Goal: Task Accomplishment & Management: Complete application form

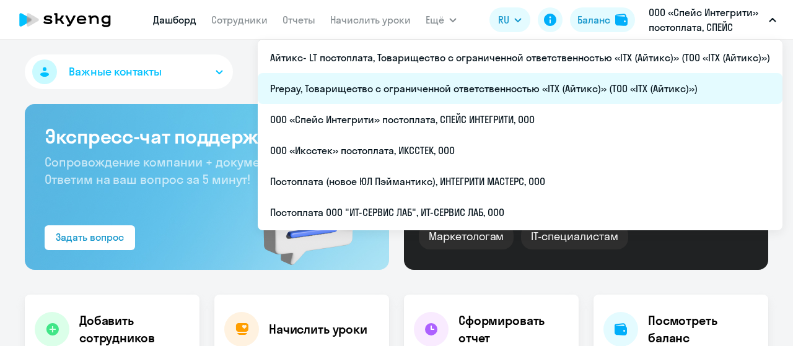
click at [556, 92] on li "Prepay, Товарищество с ограниченной ответственностью «ITX (Айтикс)» (ТОО «ITX (…" at bounding box center [520, 88] width 525 height 31
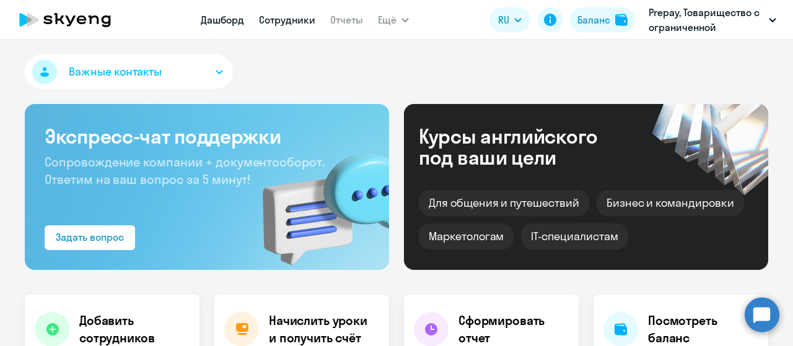
click at [280, 20] on link "Сотрудники" at bounding box center [287, 20] width 56 height 12
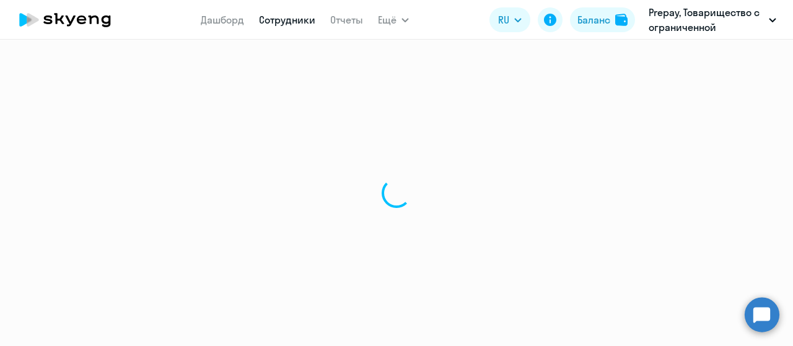
select select "30"
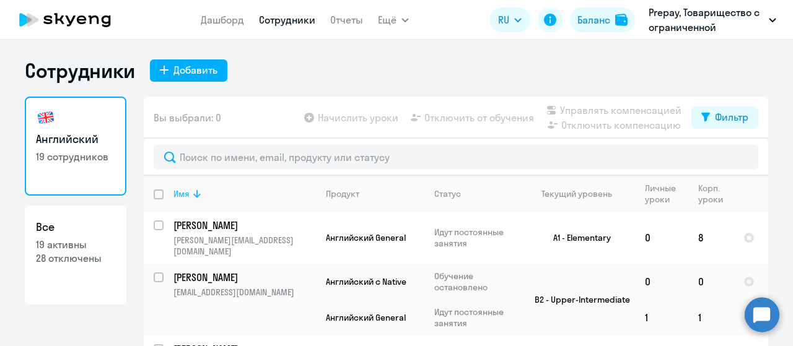
click at [193, 195] on icon at bounding box center [196, 194] width 7 height 8
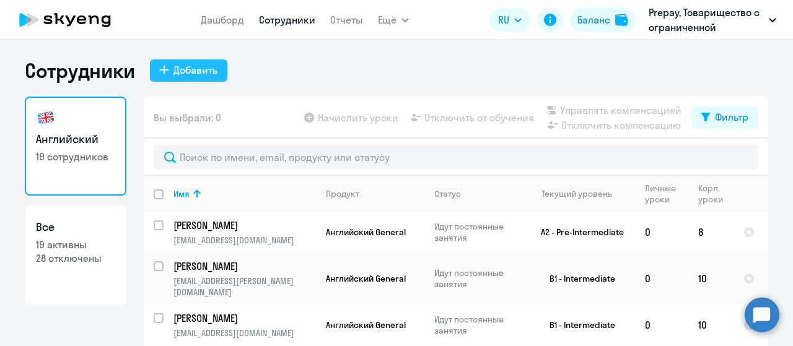
click at [165, 66] on button "Добавить" at bounding box center [188, 70] width 77 height 22
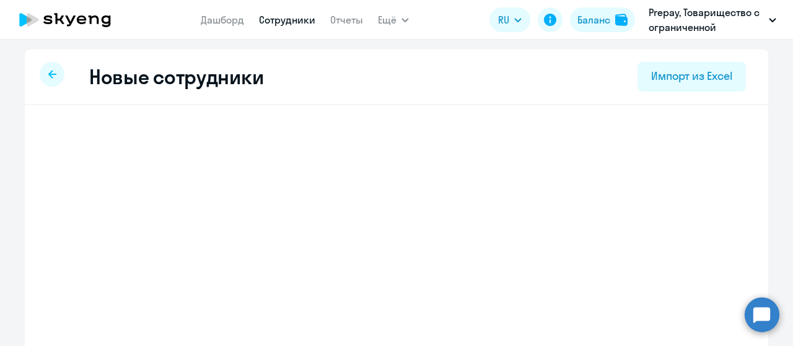
select select "english_adult_not_native_speaker"
select select "3"
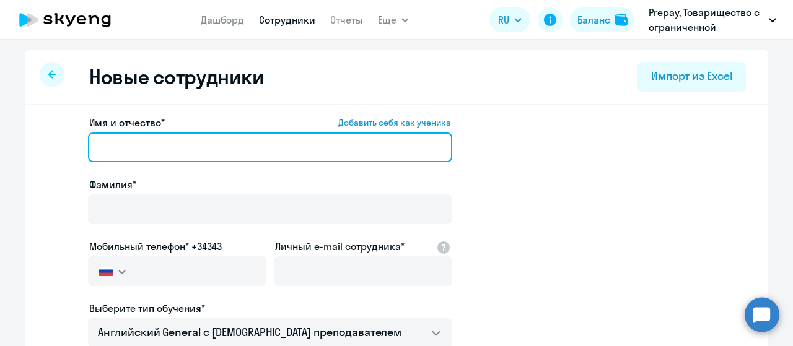
click at [178, 149] on input "Имя и отчество* Добавить себя как ученика" at bounding box center [270, 148] width 364 height 30
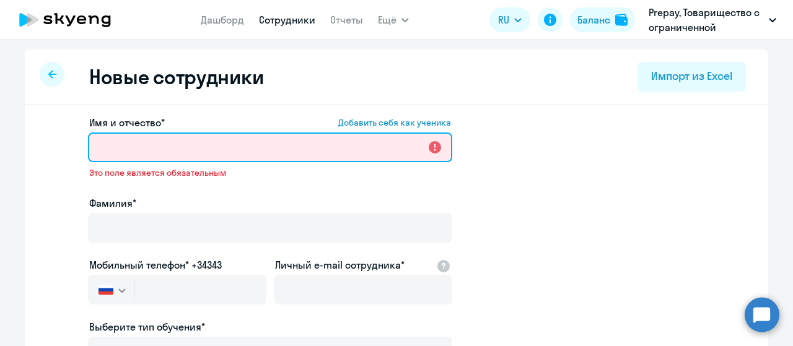
paste input "[PERSON_NAME]"
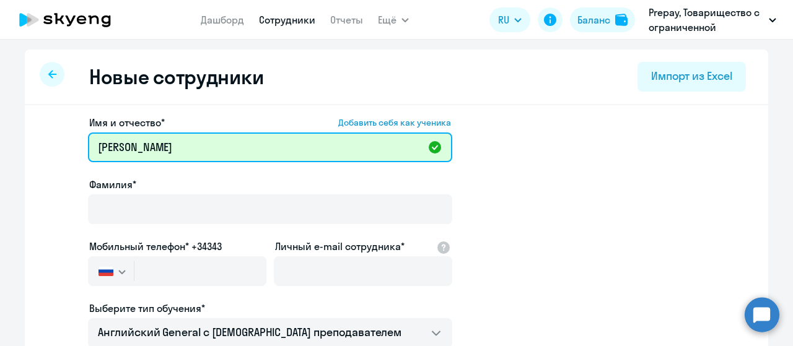
drag, startPoint x: 138, startPoint y: 146, endPoint x: 40, endPoint y: 141, distance: 98.0
click at [45, 141] on app-new-student-form "Имя и отчество* Добавить себя как ученика [PERSON_NAME]* Мобильный телефон* +34…" at bounding box center [397, 336] width 704 height 442
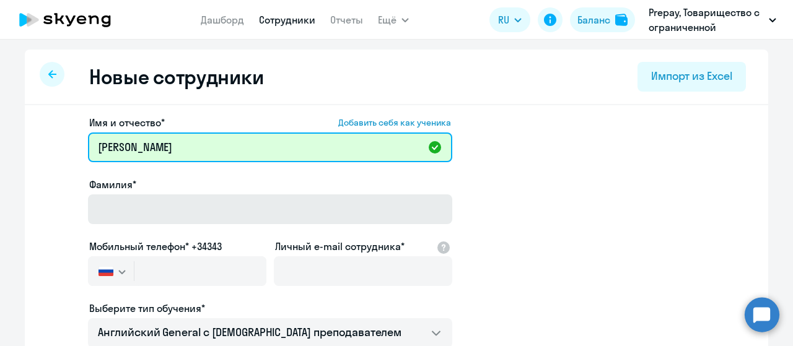
type input "[PERSON_NAME]"
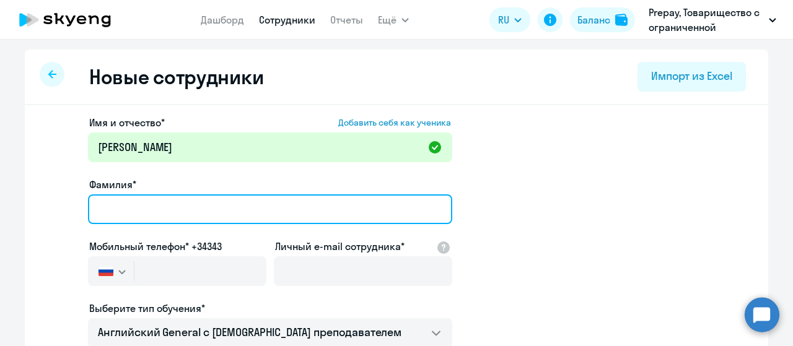
drag, startPoint x: 120, startPoint y: 208, endPoint x: 126, endPoint y: 195, distance: 14.2
click at [120, 208] on input "Фамилия*" at bounding box center [270, 210] width 364 height 30
paste input "[PERSON_NAME]"
type input "[PERSON_NAME]"
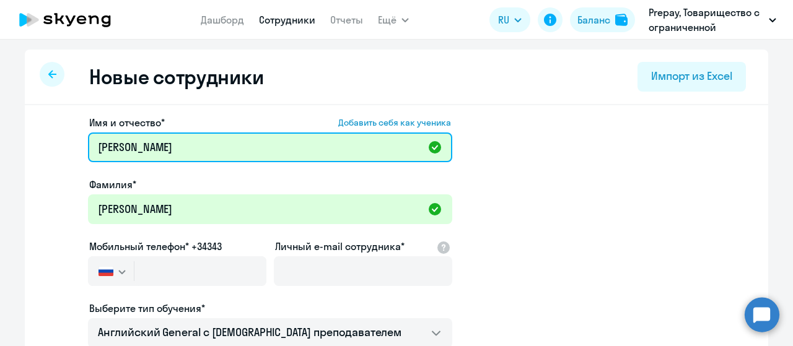
drag, startPoint x: 144, startPoint y: 147, endPoint x: 37, endPoint y: 133, distance: 108.0
type input "[PERSON_NAME]"
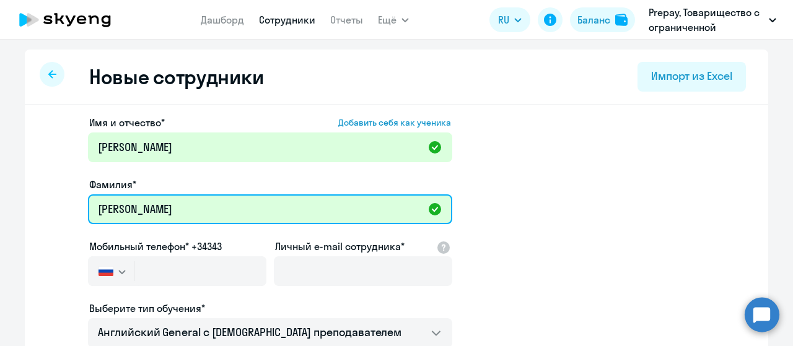
click at [196, 209] on input "[PERSON_NAME]" at bounding box center [270, 210] width 364 height 30
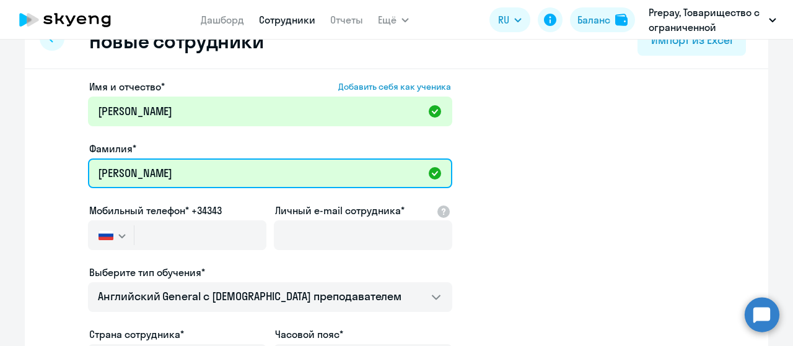
scroll to position [62, 0]
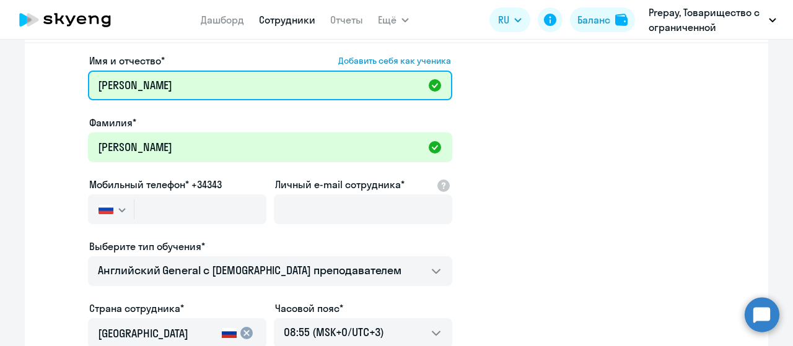
click at [96, 89] on input "[PERSON_NAME]" at bounding box center [270, 86] width 364 height 30
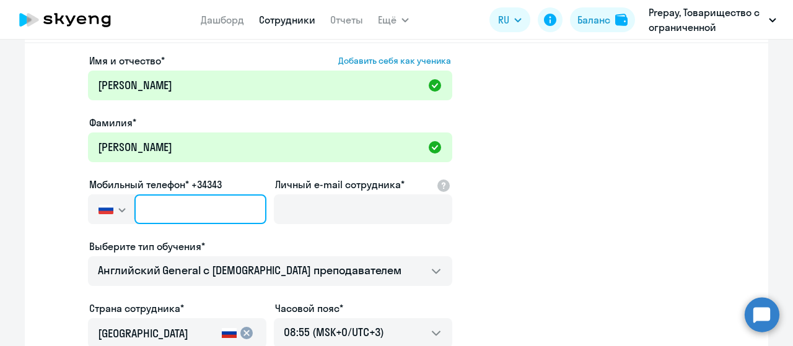
click at [160, 202] on input "text" at bounding box center [200, 210] width 132 height 30
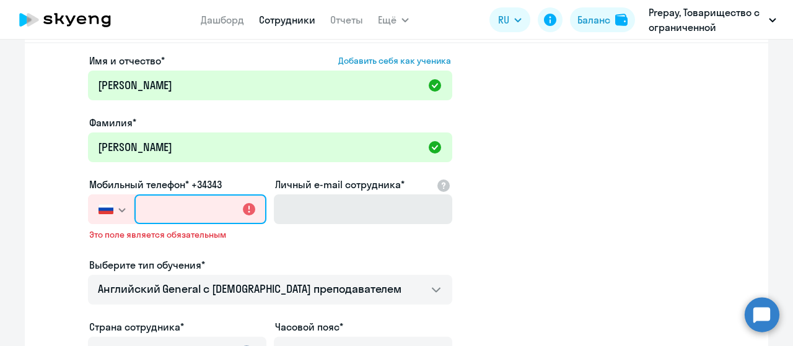
paste input "+995 (555) 417-693"
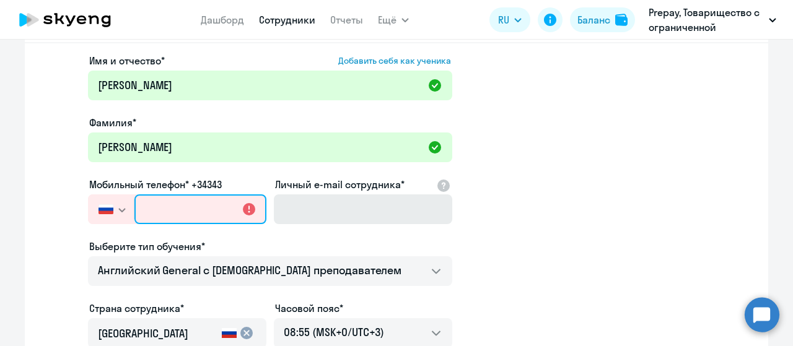
type input "+995 (555) 417-693"
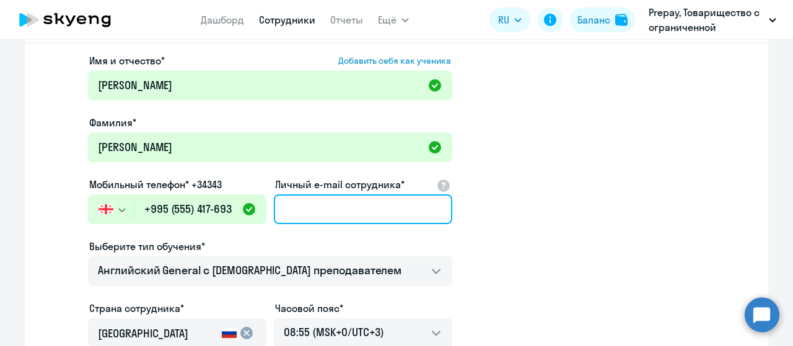
click at [314, 212] on input "Личный e-mail сотрудника*" at bounding box center [363, 210] width 178 height 30
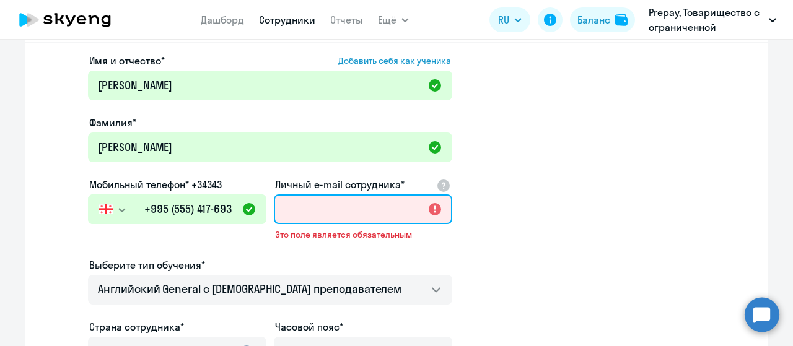
paste input "[EMAIL_ADDRESS][DOMAIN_NAME]"
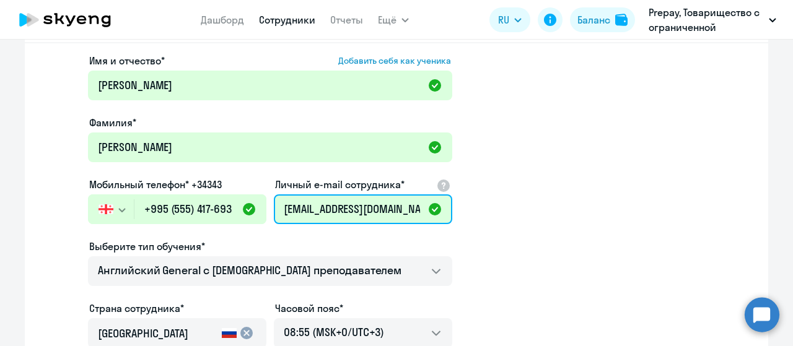
type input "[EMAIL_ADDRESS][DOMAIN_NAME]"
click at [563, 247] on app-new-student-form "Имя и отчество* Добавить себя как ученика [PERSON_NAME]* [PERSON_NAME] телефон*…" at bounding box center [397, 274] width 704 height 442
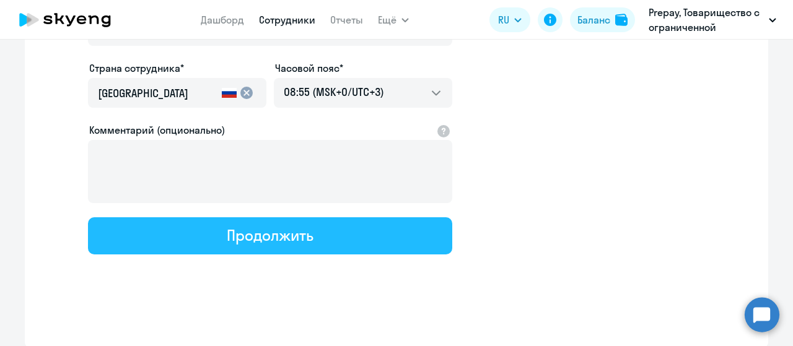
click at [310, 240] on button "Продолжить" at bounding box center [270, 235] width 364 height 37
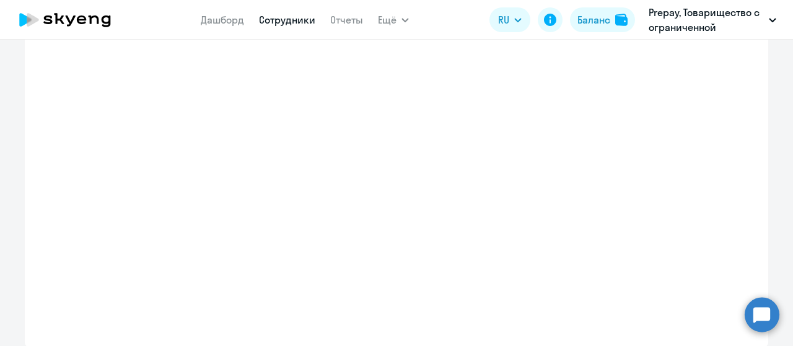
scroll to position [373, 0]
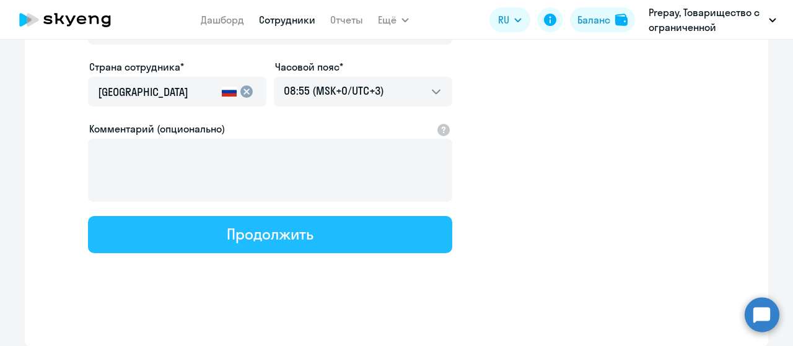
select select "english_adult_not_native_speaker"
select select "3"
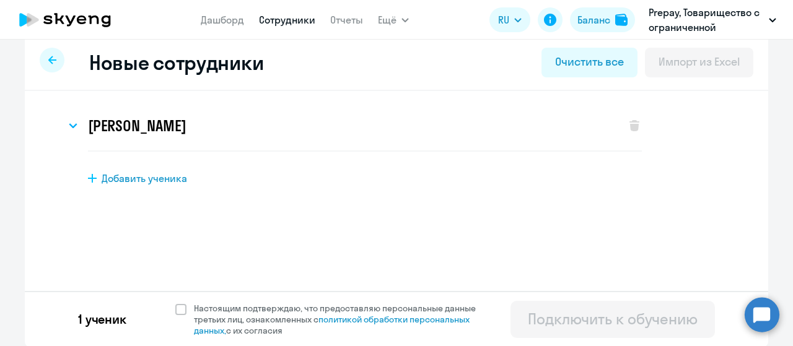
scroll to position [15, 0]
click at [175, 308] on span at bounding box center [180, 309] width 11 height 11
click at [175, 302] on input "Настоящим подтверждаю, что предоставляю персональные данные третьих лиц, ознако…" at bounding box center [175, 302] width 1 height 1
checkbox input "true"
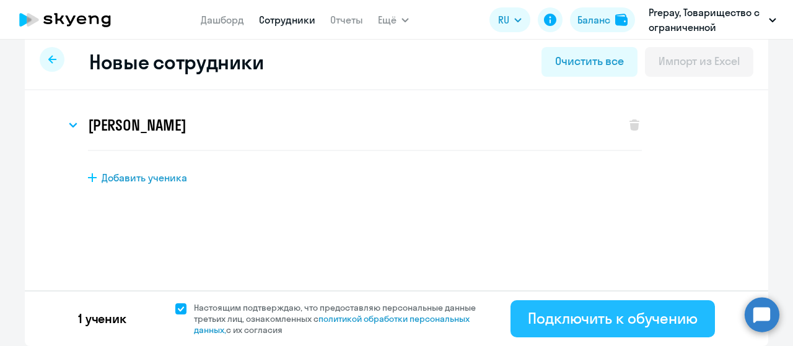
click at [563, 308] on button "Подключить к обучению" at bounding box center [612, 318] width 204 height 37
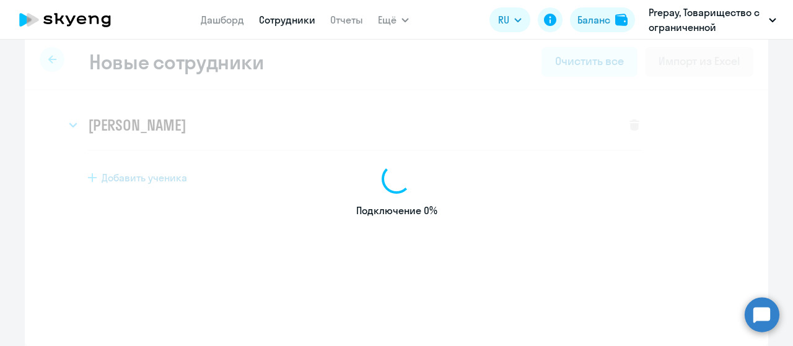
select select "english_adult_not_native_speaker"
select select "3"
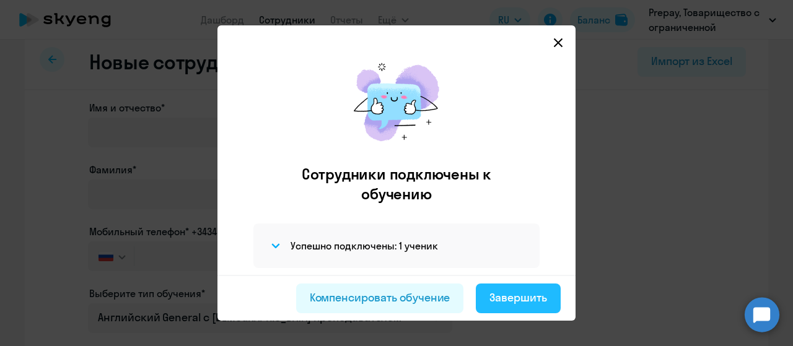
click at [489, 305] on button "Завершить" at bounding box center [518, 299] width 85 height 30
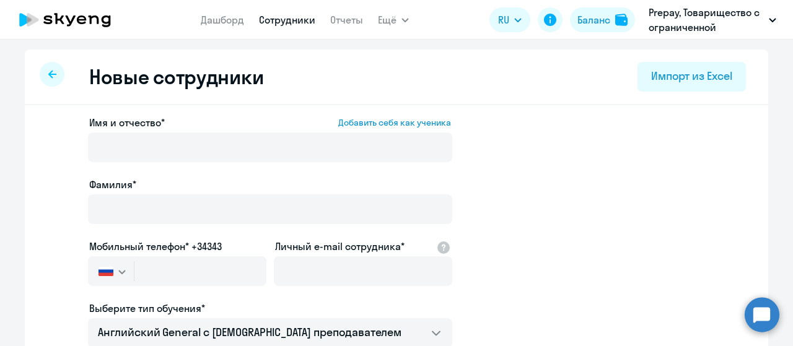
select select "30"
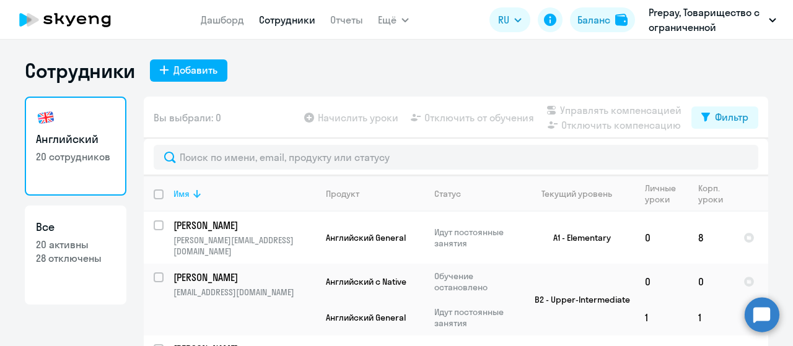
click at [193, 193] on icon at bounding box center [196, 194] width 7 height 8
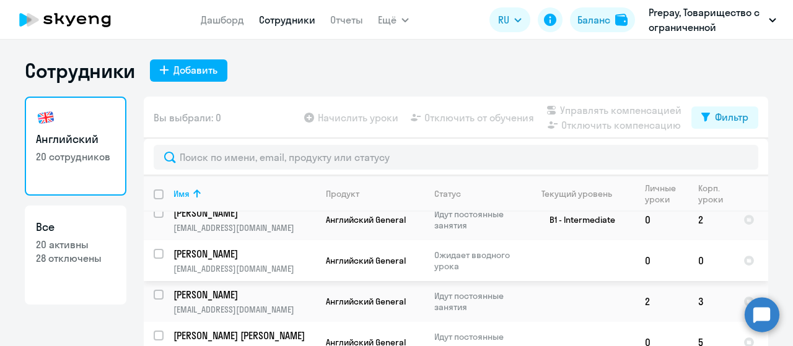
scroll to position [248, 0]
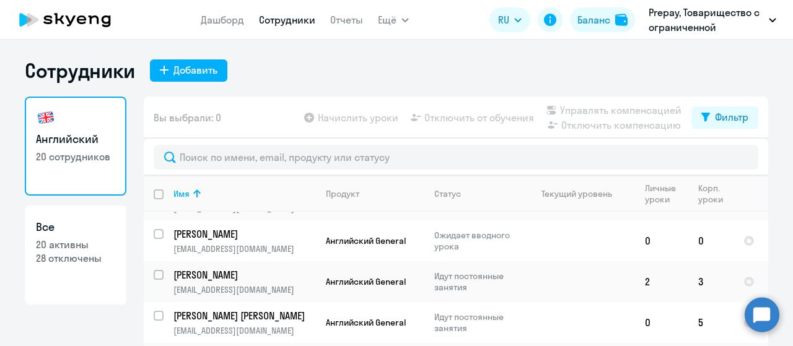
click at [754, 315] on circle at bounding box center [762, 314] width 35 height 35
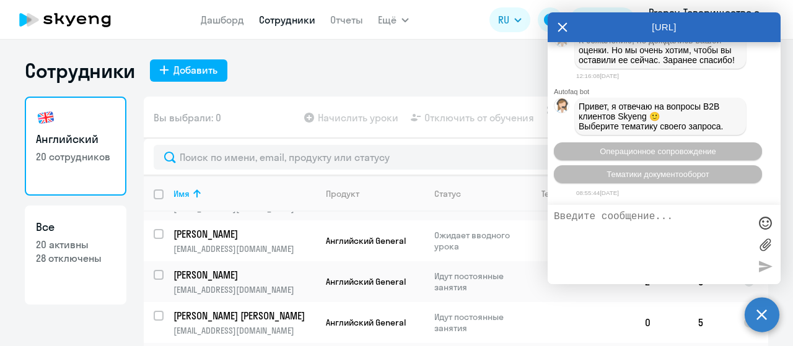
scroll to position [3356, 0]
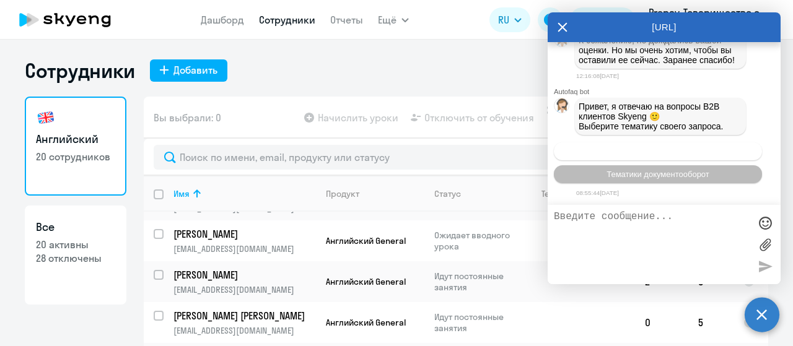
click at [636, 152] on span "Операционное сопровождение" at bounding box center [658, 151] width 116 height 9
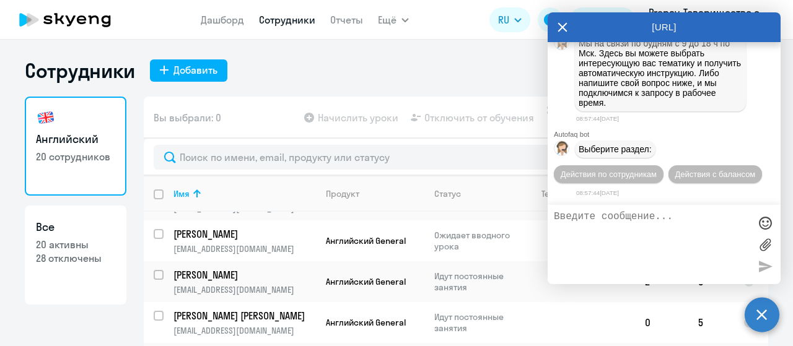
scroll to position [3574, 0]
click at [626, 175] on span "Действия по сотрудникам" at bounding box center [609, 174] width 96 height 9
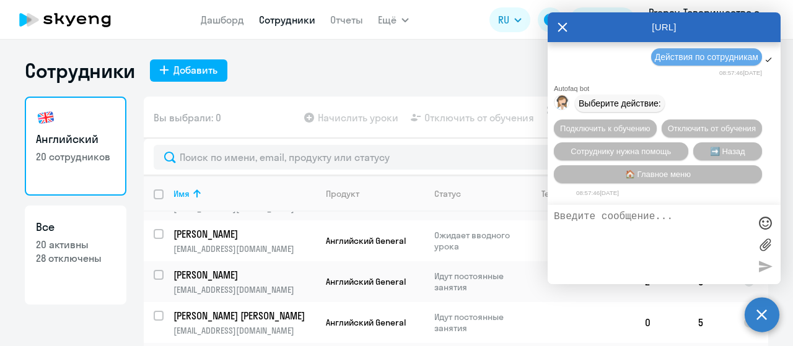
scroll to position [3758, 0]
click at [646, 154] on span "Сотруднику нужна помощь" at bounding box center [621, 151] width 100 height 9
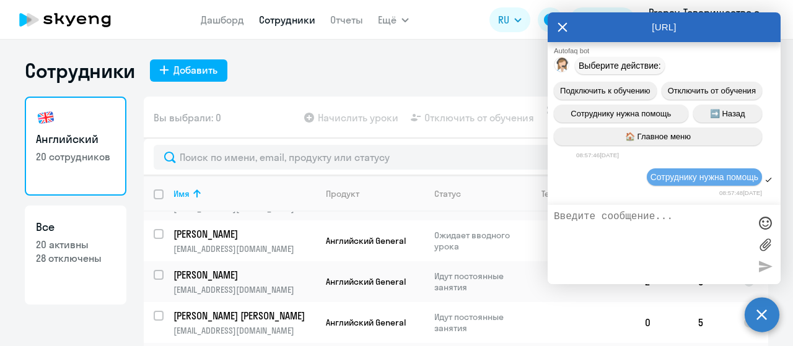
scroll to position [4187, 0]
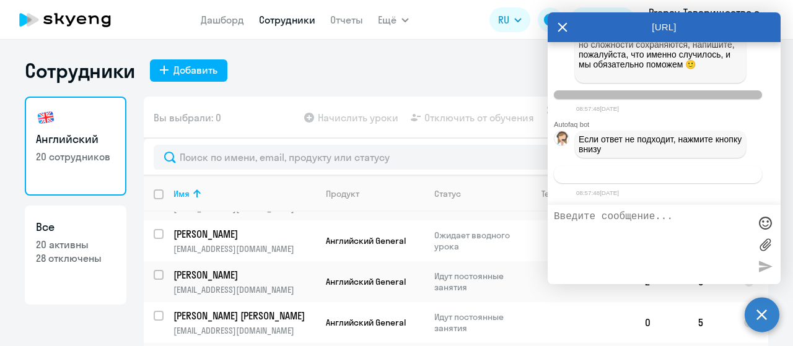
click at [647, 173] on span "Связаться с менеджером" at bounding box center [657, 174] width 95 height 9
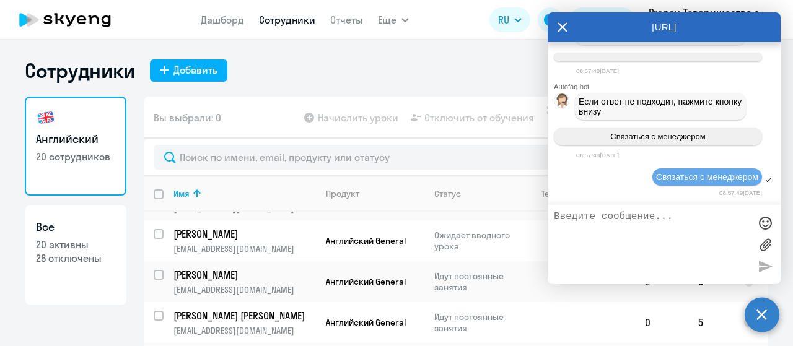
scroll to position [4224, 0]
click at [632, 225] on textarea at bounding box center [652, 244] width 196 height 67
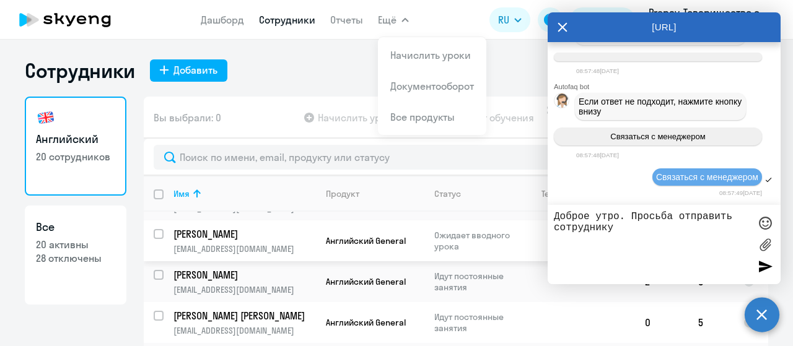
type textarea "Доброе утро. Просьба отправить сотруднику"
drag, startPoint x: 204, startPoint y: 225, endPoint x: 195, endPoint y: 231, distance: 11.2
click at [195, 243] on p "[EMAIL_ADDRESS][DOMAIN_NAME]" at bounding box center [244, 248] width 142 height 11
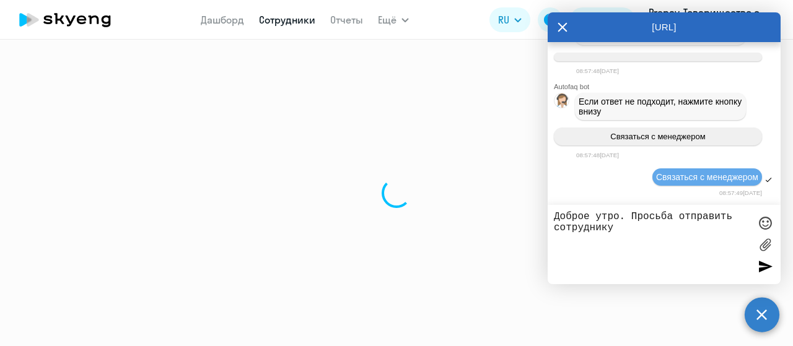
select select "english"
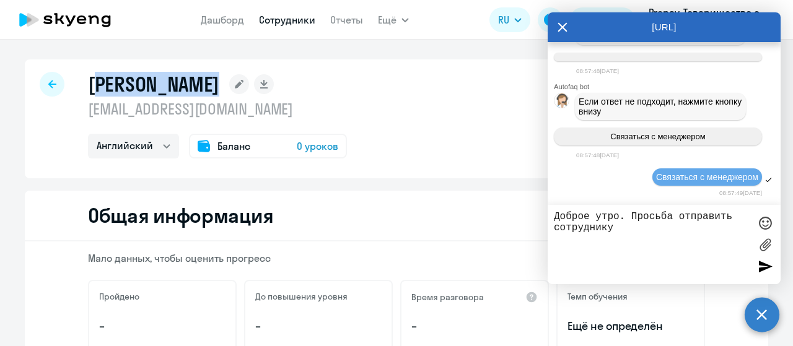
drag, startPoint x: 88, startPoint y: 89, endPoint x: 227, endPoint y: 89, distance: 139.4
click at [219, 89] on h1 "[PERSON_NAME]" at bounding box center [153, 84] width 131 height 25
drag, startPoint x: 87, startPoint y: 85, endPoint x: 234, endPoint y: 86, distance: 147.4
click at [234, 86] on div "[PERSON_NAME]" at bounding box center [217, 84] width 259 height 25
copy h1 "[PERSON_NAME]"
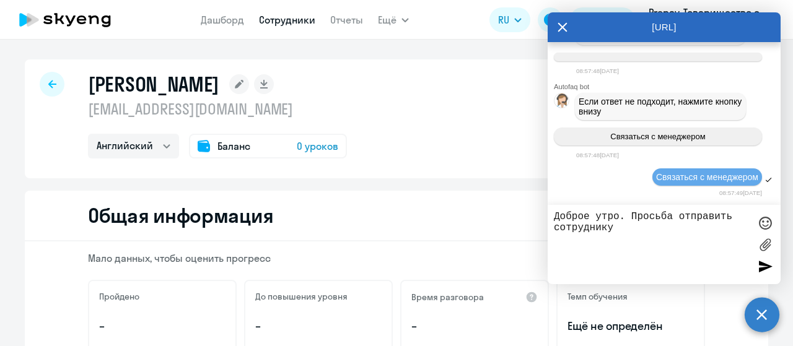
click at [624, 229] on textarea "Доброе утро. Просьба отправить сотруднику" at bounding box center [652, 244] width 196 height 67
paste textarea "[PERSON_NAME]"
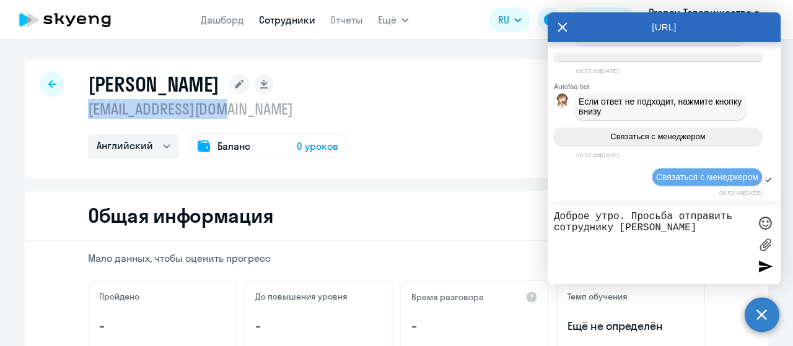
drag, startPoint x: 112, startPoint y: 110, endPoint x: 250, endPoint y: 112, distance: 138.2
click at [243, 112] on p "[EMAIL_ADDRESS][DOMAIN_NAME]" at bounding box center [217, 109] width 259 height 20
copy p "[EMAIL_ADDRESS][DOMAIN_NAME]"
click at [722, 234] on textarea "Доброе утро. Просьба отправить сотруднику [PERSON_NAME]" at bounding box center [652, 244] width 196 height 67
paste textarea "[EMAIL_ADDRESS][DOMAIN_NAME]"
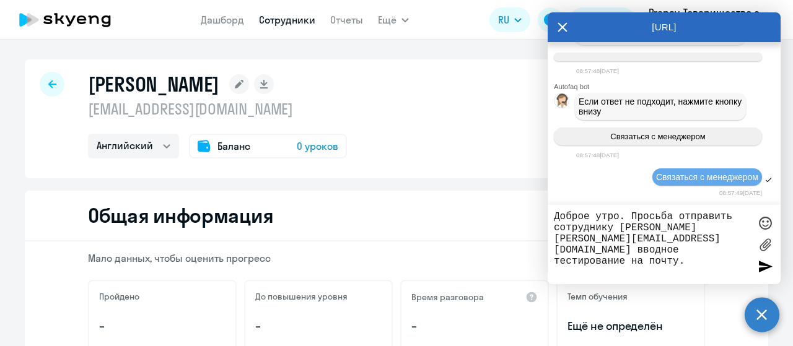
type textarea "Доброе утро. Просьба отправить сотруднику [PERSON_NAME] [PERSON_NAME][EMAIL_ADD…"
click at [765, 267] on div at bounding box center [765, 266] width 19 height 19
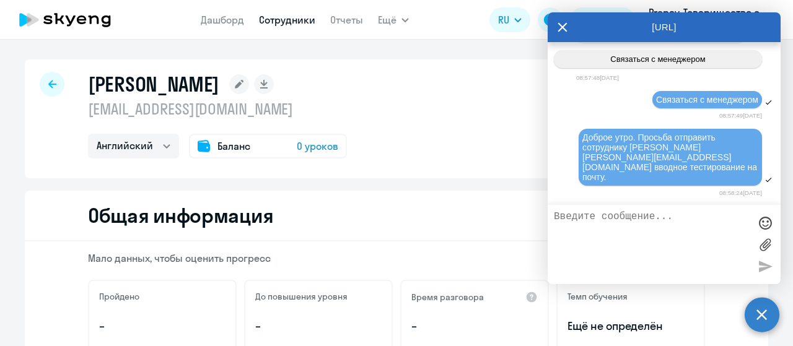
scroll to position [4291, 0]
click at [50, 90] on div at bounding box center [52, 84] width 25 height 25
select select "30"
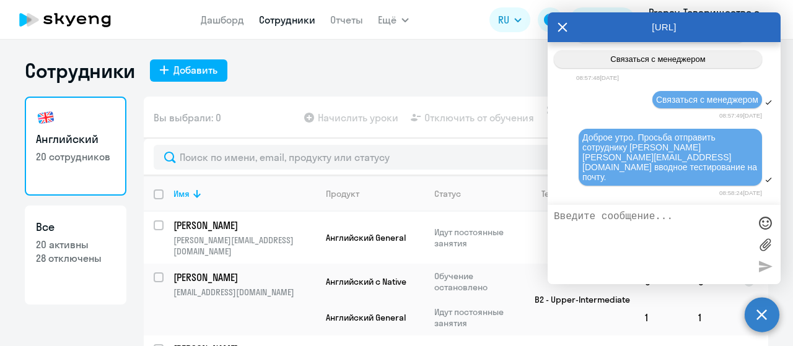
click at [493, 57] on div "Сотрудники Добавить Английский 20 сотрудников Все 20 активны 28 отключены Вы вы…" at bounding box center [396, 193] width 793 height 307
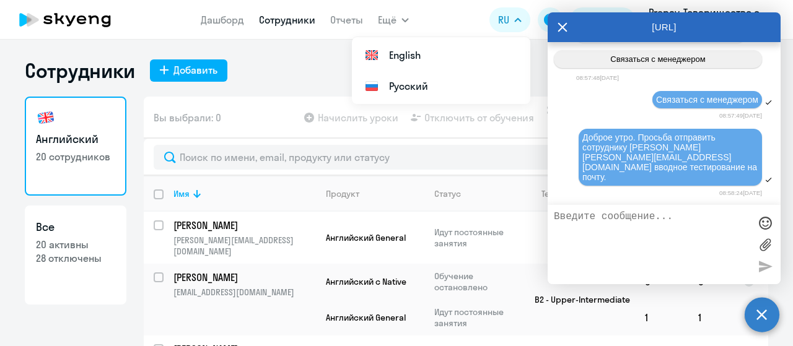
click at [564, 28] on icon at bounding box center [563, 27] width 10 height 30
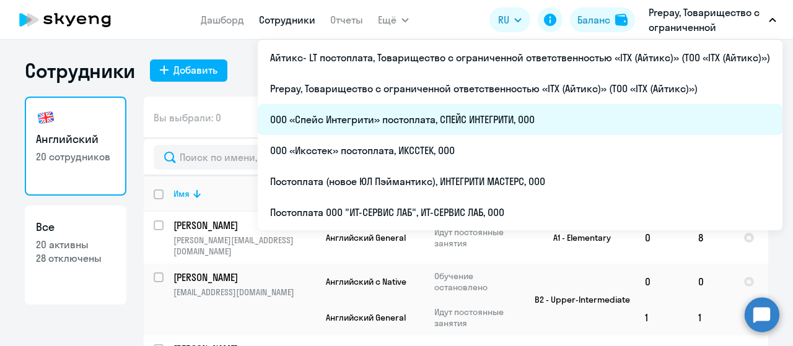
click at [496, 115] on li "ООО «Спейс Интегрити» постоплата, СПЕЙС ИНТЕГРИТИ, ООО" at bounding box center [520, 119] width 525 height 31
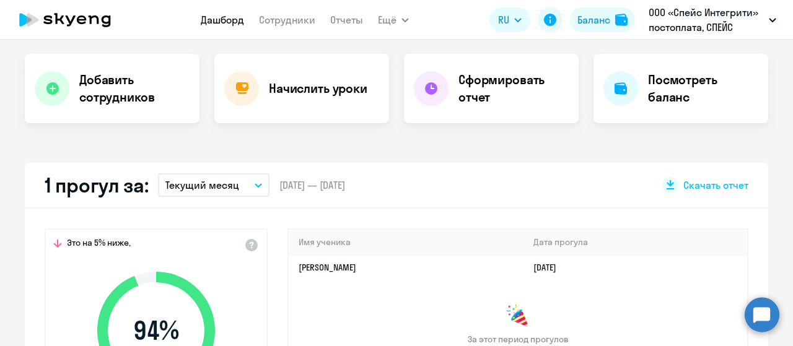
scroll to position [124, 0]
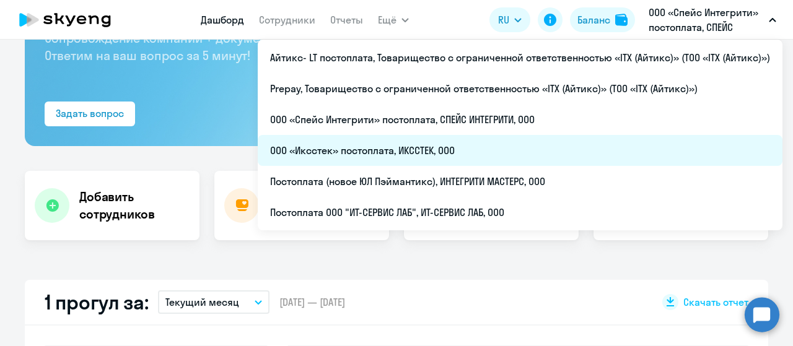
click at [501, 155] on li "ООО «Иксстек» постоплата, ИКССТЕК, ООО" at bounding box center [520, 150] width 525 height 31
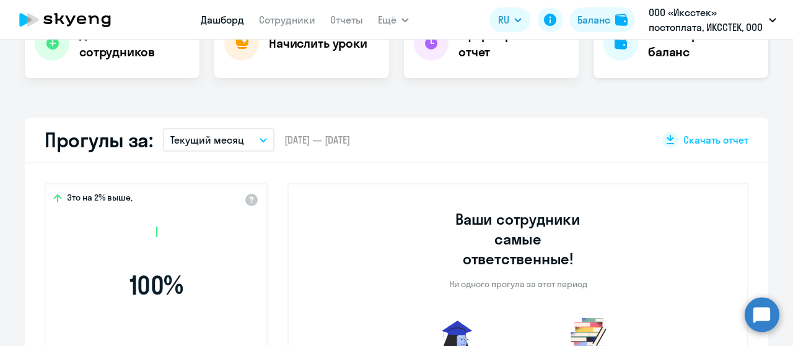
scroll to position [434, 0]
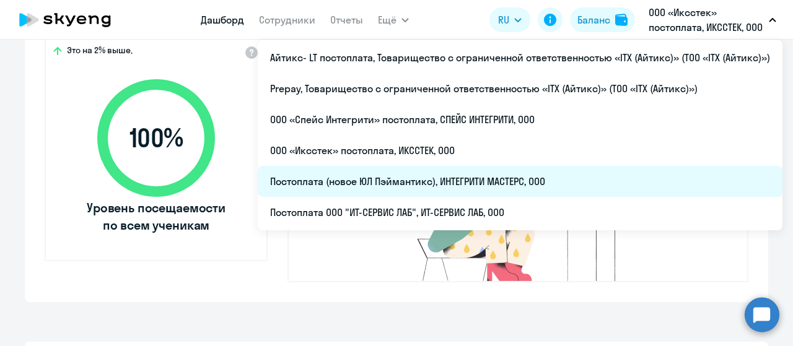
click at [582, 177] on li "Постоплата (новое ЮЛ Пэймантикс), ИНТЕГРИТИ МАСТЕРС, ООО" at bounding box center [520, 181] width 525 height 31
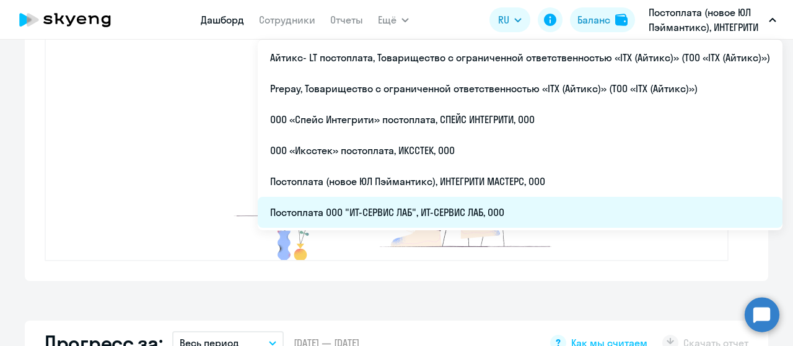
click at [554, 214] on li "Постоплата ООО "ИТ-СЕРВИС ЛАБ", ИТ-СЕРВИС ЛАБ, ООО" at bounding box center [520, 212] width 525 height 31
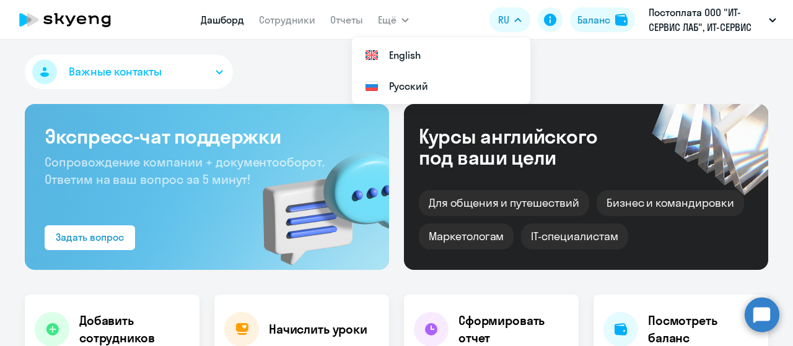
select select "30"
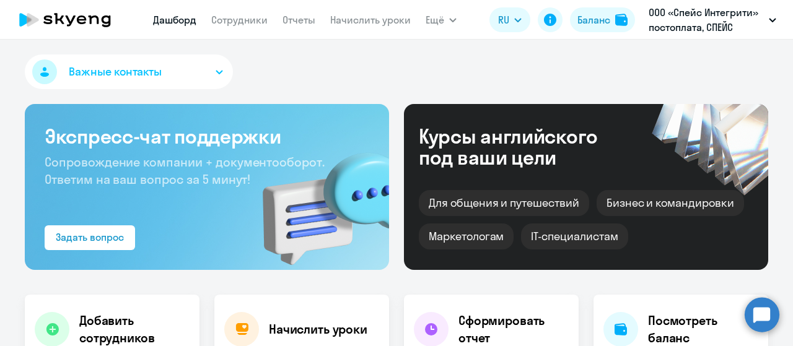
select select "30"
click at [243, 19] on link "Сотрудники" at bounding box center [239, 20] width 56 height 12
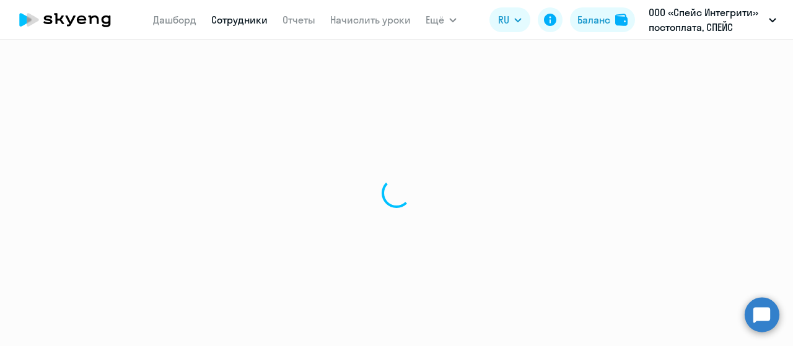
select select "30"
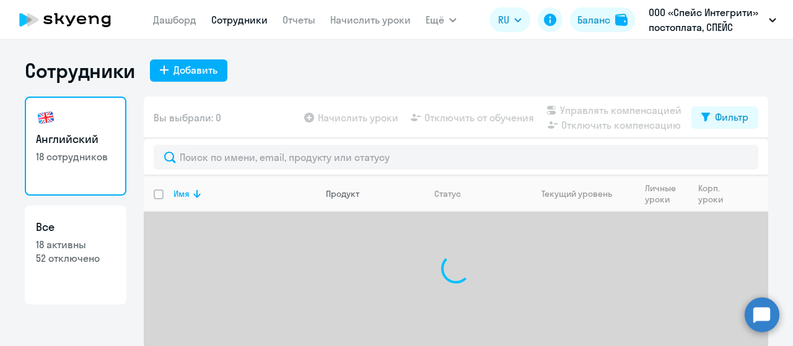
scroll to position [50, 0]
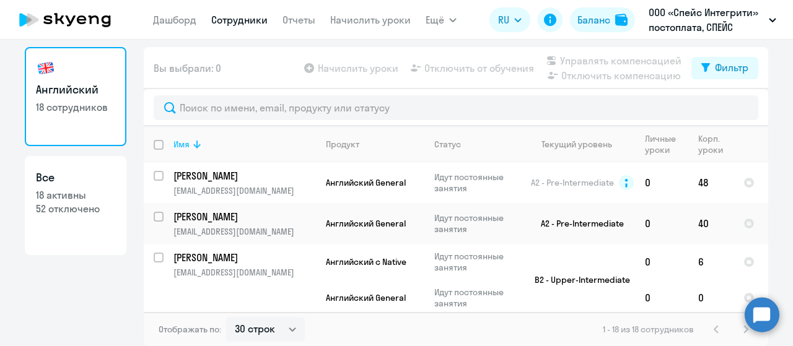
click at [195, 149] on icon at bounding box center [197, 144] width 15 height 15
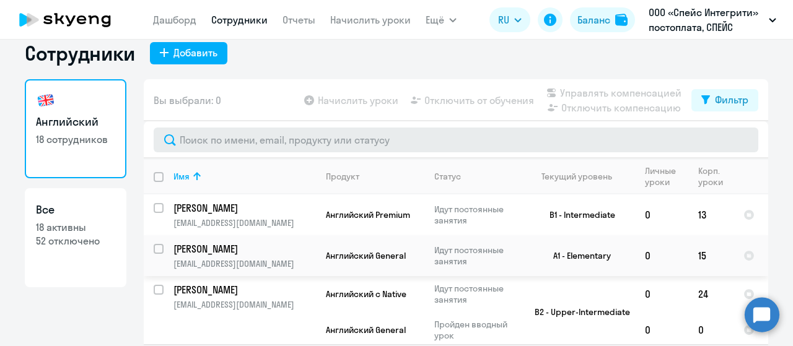
scroll to position [0, 0]
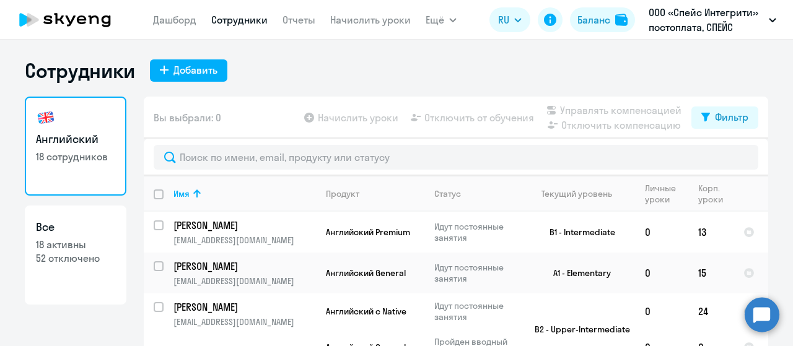
click at [87, 18] on icon at bounding box center [65, 19] width 109 height 31
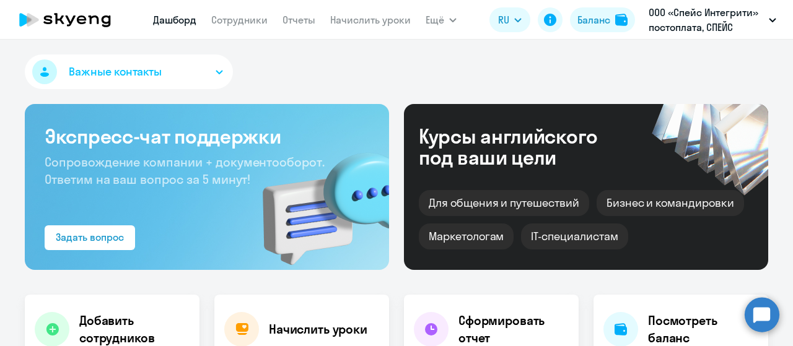
select select "30"
